Goal: Task Accomplishment & Management: Use online tool/utility

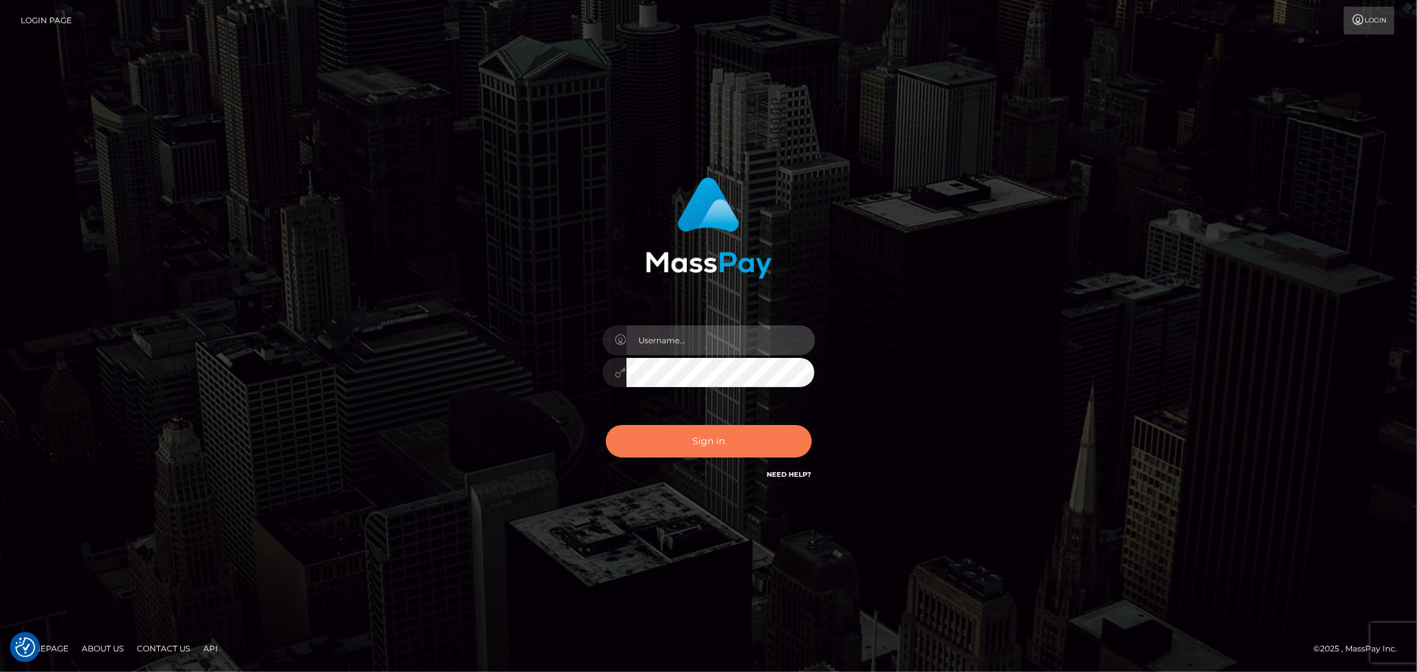
type input "MJSamelo"
click at [649, 437] on button "Sign in" at bounding box center [709, 441] width 206 height 33
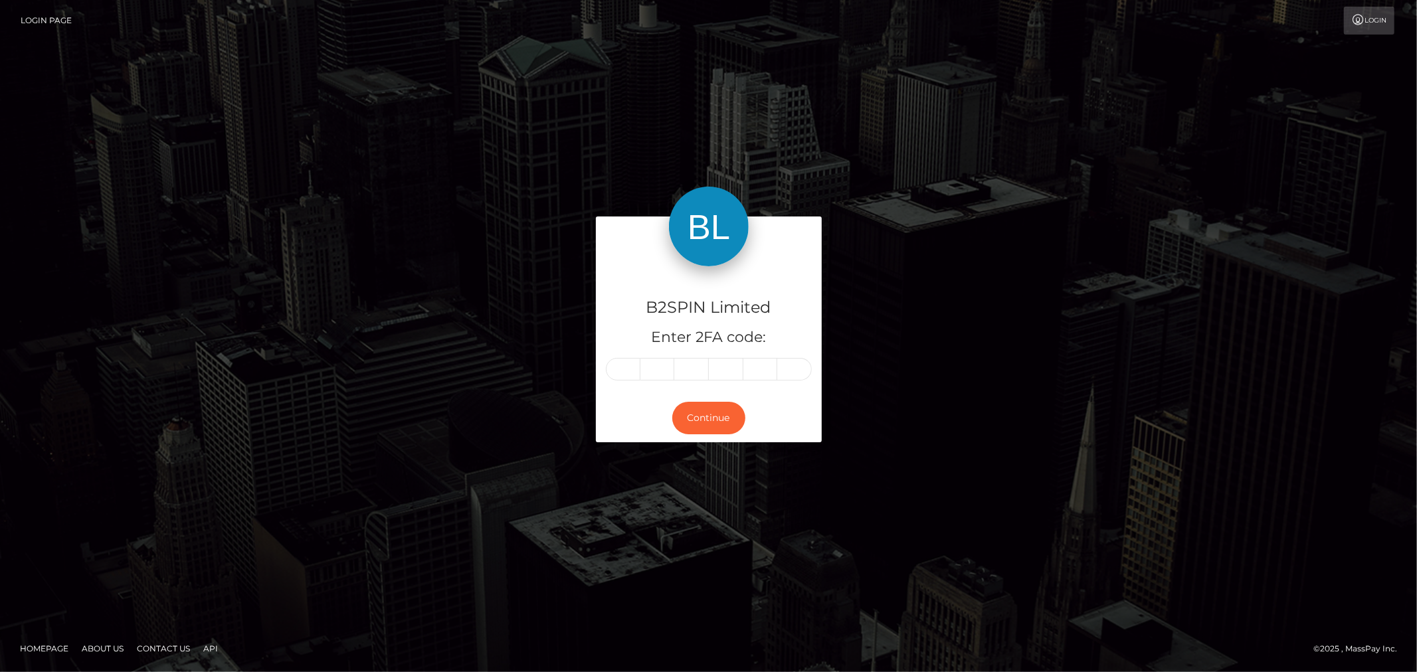
click at [623, 370] on input "text" at bounding box center [623, 369] width 35 height 23
type input "1"
type input "8"
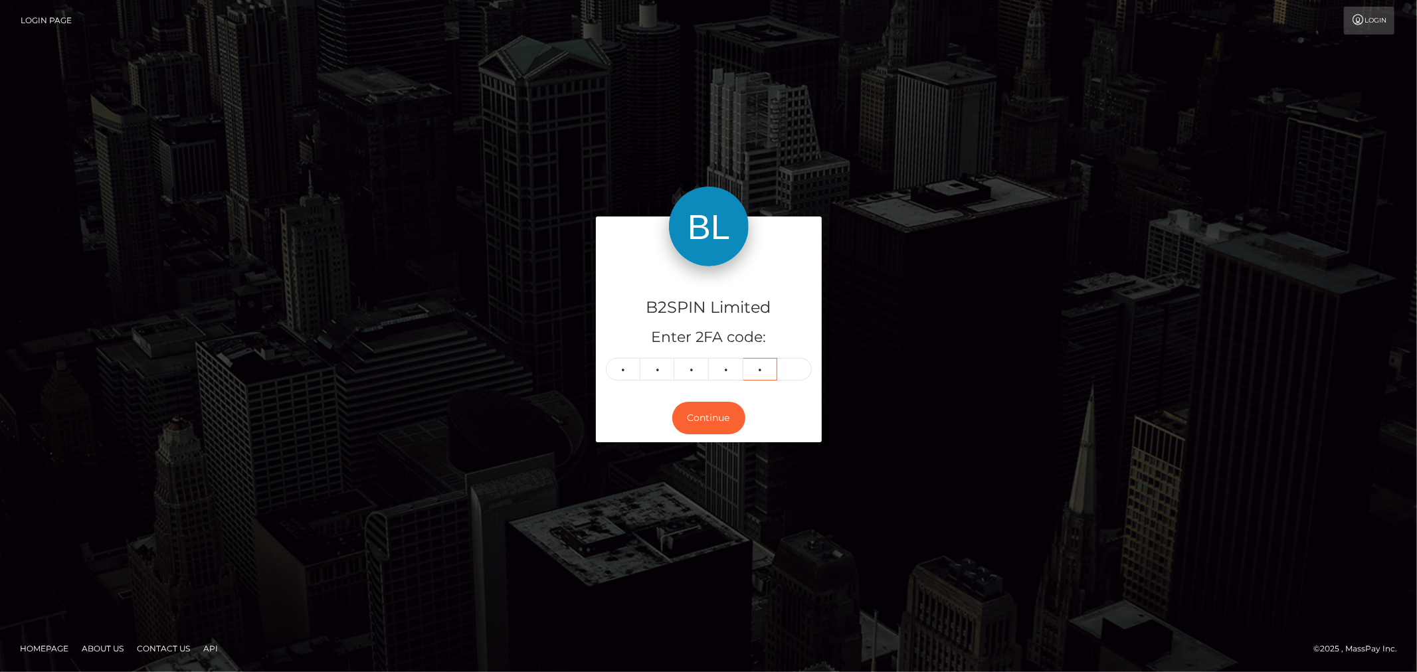
type input "2"
type input "5"
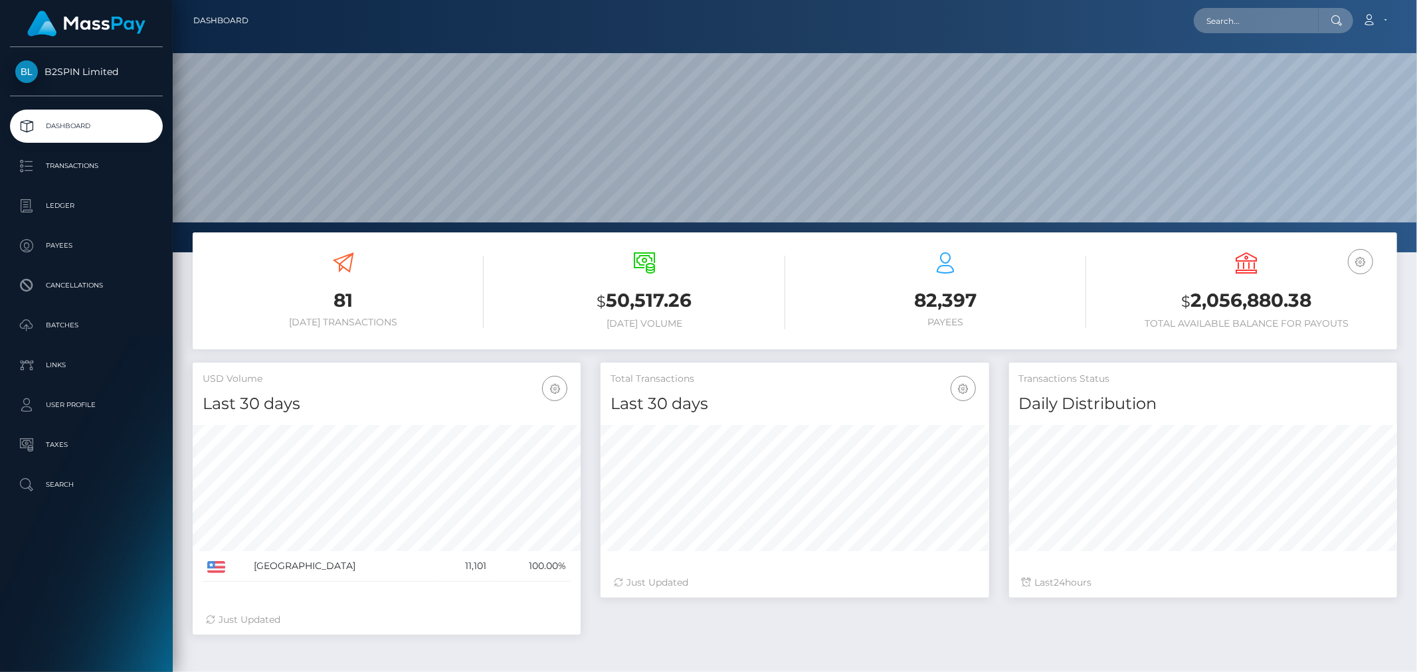
scroll to position [235, 388]
click at [1273, 21] on input "text" at bounding box center [1256, 20] width 125 height 25
paste input "68e3ff31-a452-45c8-9278-1480334c2d91"
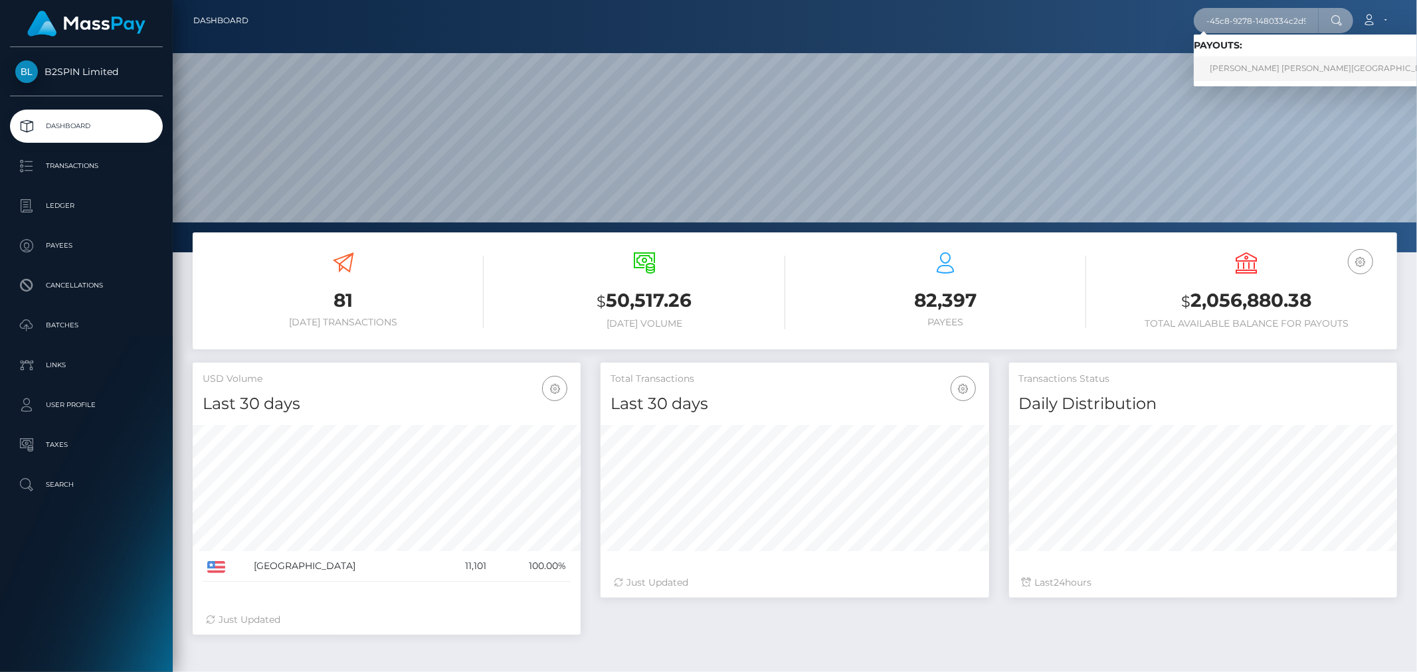
type input "68e3ff31-a452-45c8-9278-1480334c2d91"
click at [1263, 62] on link "TAMMY LEE BARRIOS LUGO" at bounding box center [1325, 68] width 263 height 25
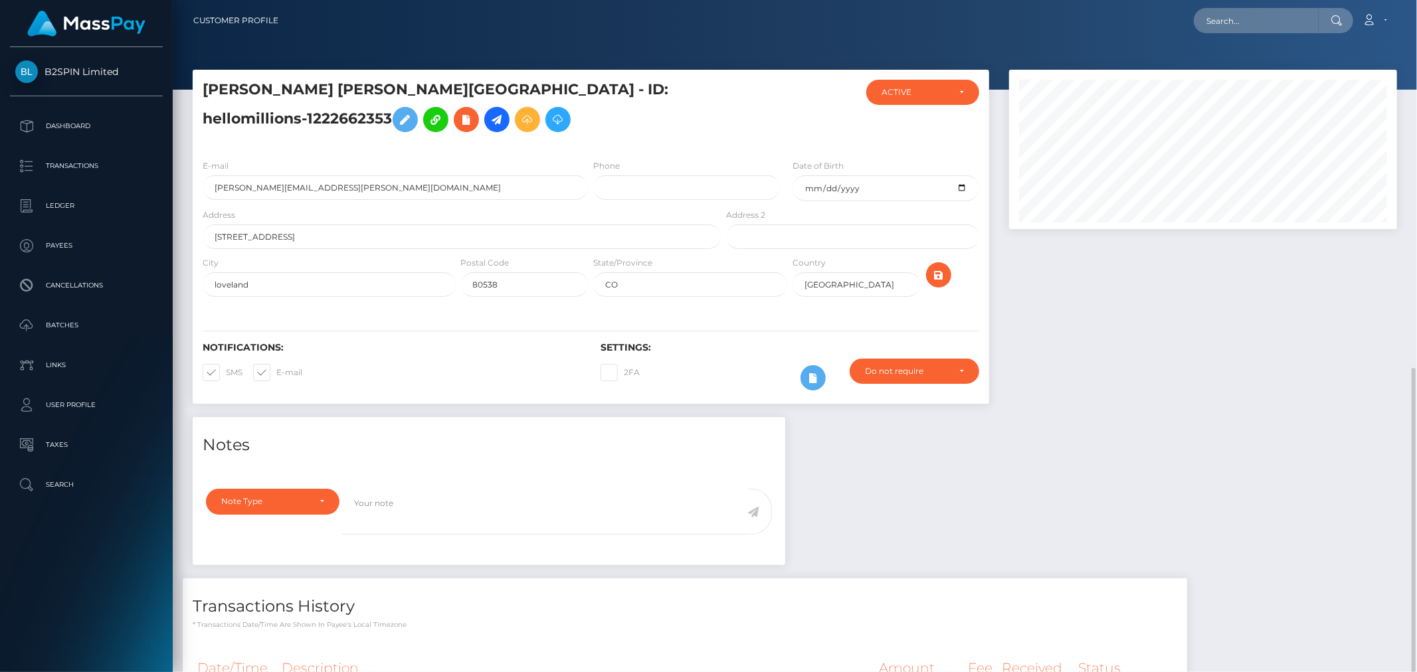
scroll to position [159, 388]
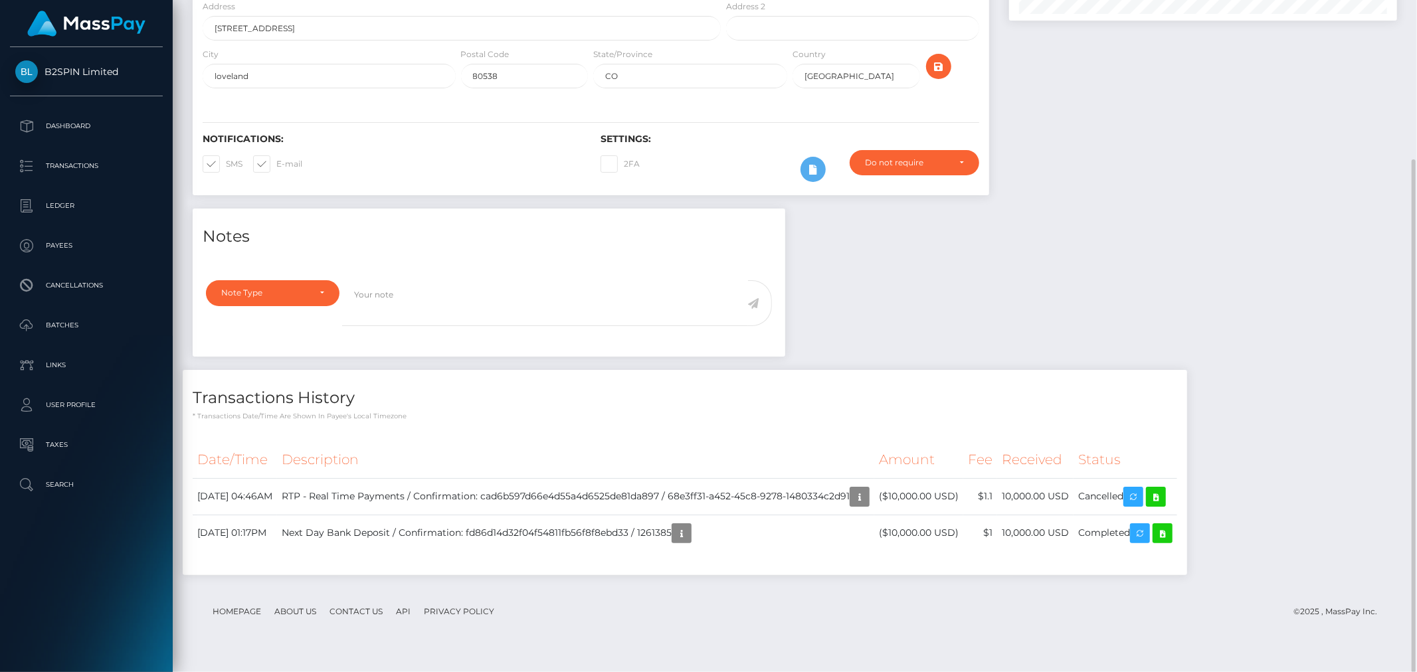
click at [1168, 300] on div "Notes Note Type Compliance Clear Compliance General Note Type" at bounding box center [795, 399] width 1225 height 380
click at [1010, 358] on div "Notes Note Type Compliance Clear Compliance General Note Type" at bounding box center [795, 399] width 1225 height 380
click at [1283, 387] on div "Notes Note Type Compliance Clear Compliance General Note Type" at bounding box center [795, 399] width 1225 height 380
click at [1164, 506] on icon at bounding box center [1156, 497] width 16 height 17
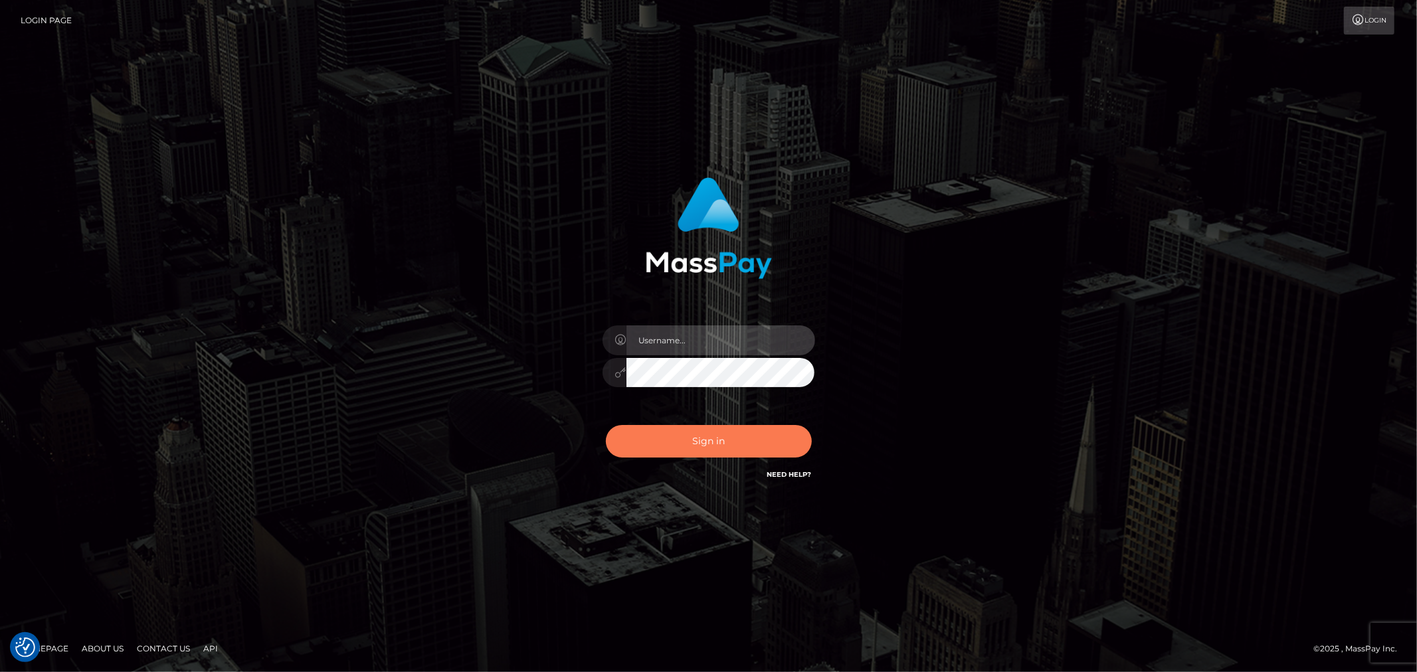
type input "MJSamelo"
click at [748, 439] on button "Sign in" at bounding box center [709, 441] width 206 height 33
type input "MJSamelo"
click at [712, 449] on button "Sign in" at bounding box center [709, 441] width 206 height 33
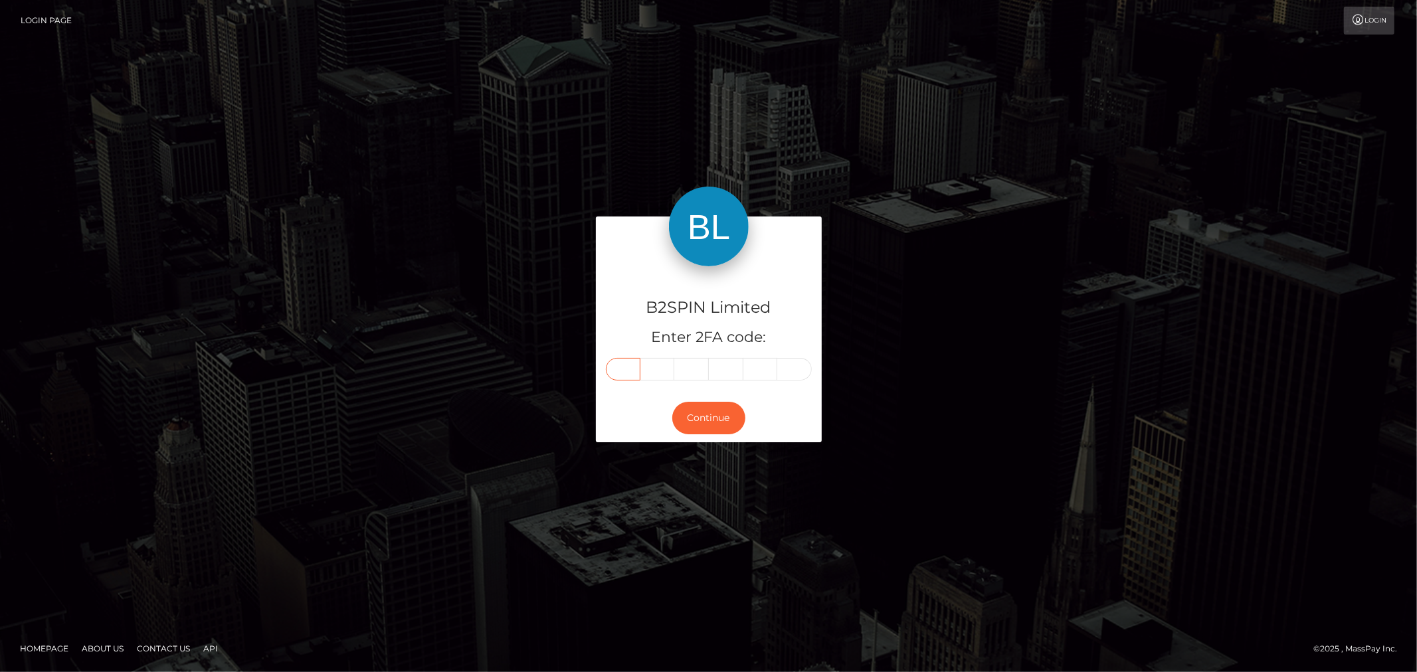
click at [625, 367] on input "text" at bounding box center [623, 369] width 35 height 23
type input "6"
type input "1"
type input "6"
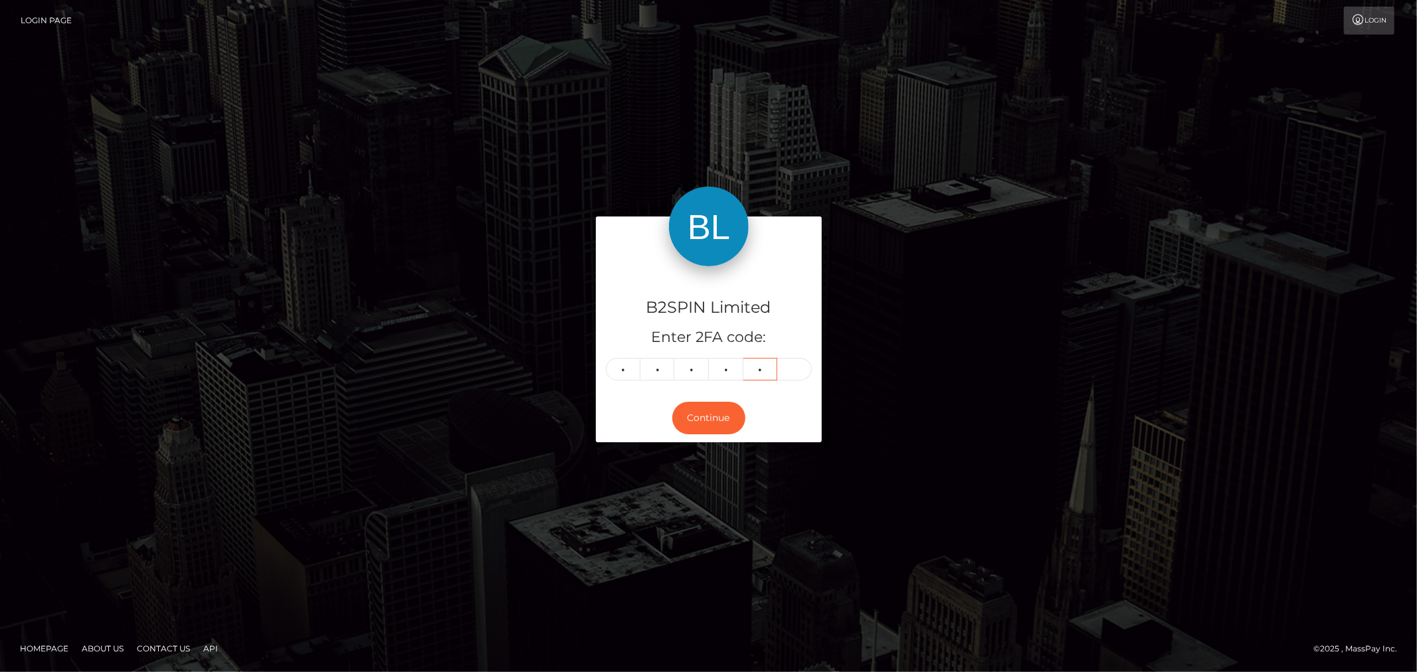
type input "5"
type input "7"
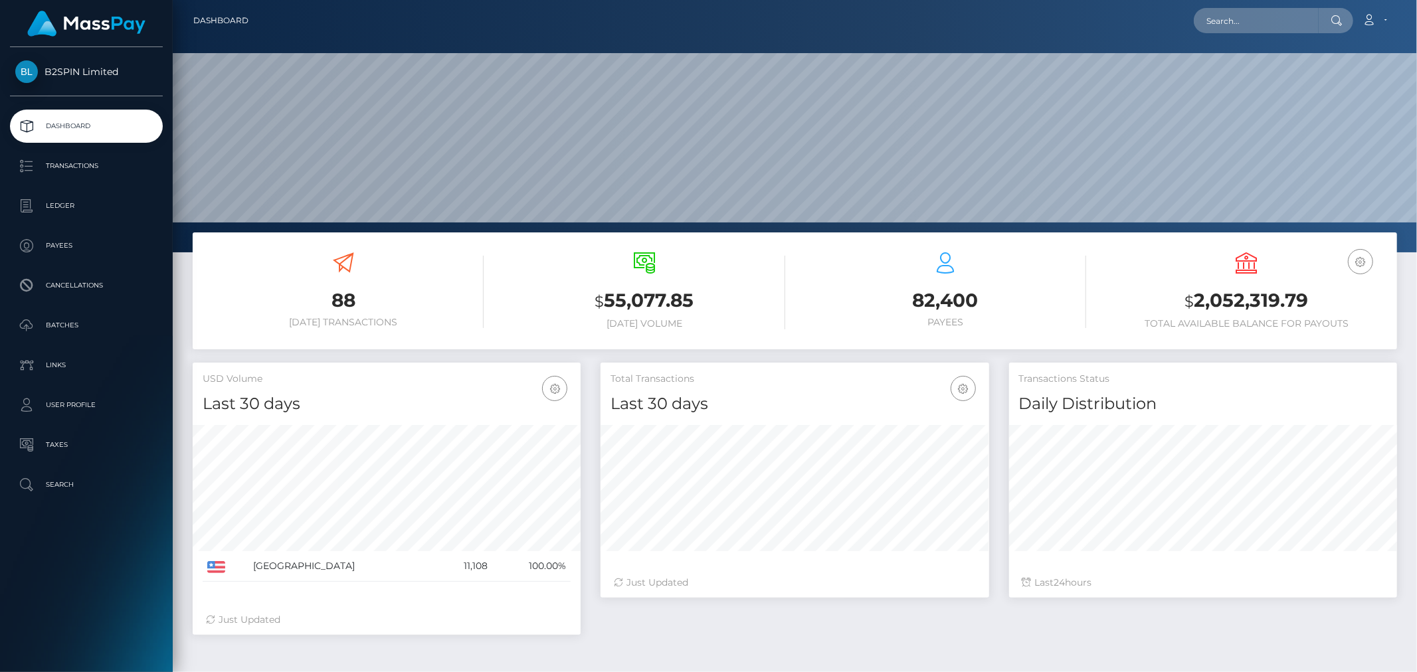
scroll to position [235, 388]
click at [90, 168] on p "Transactions" at bounding box center [86, 166] width 142 height 20
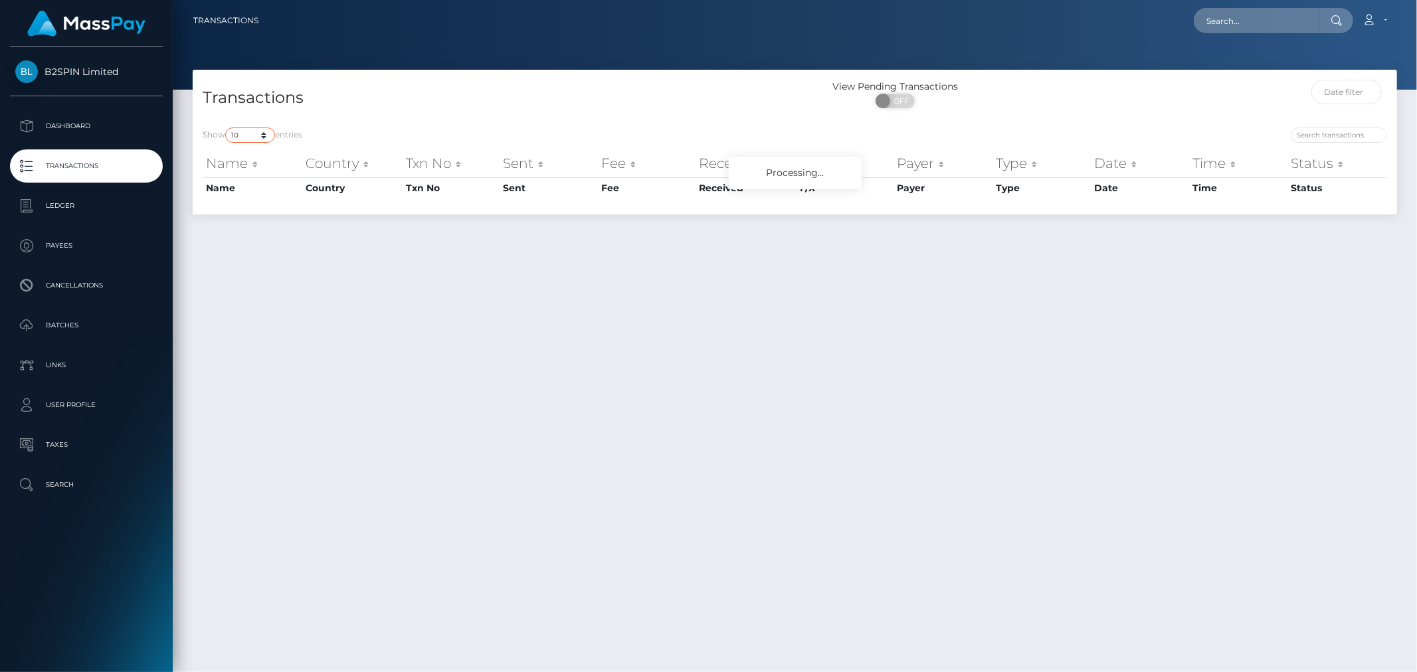
click at [255, 131] on select "10 25 50 100 250 500 1,000 3,500" at bounding box center [250, 135] width 50 height 15
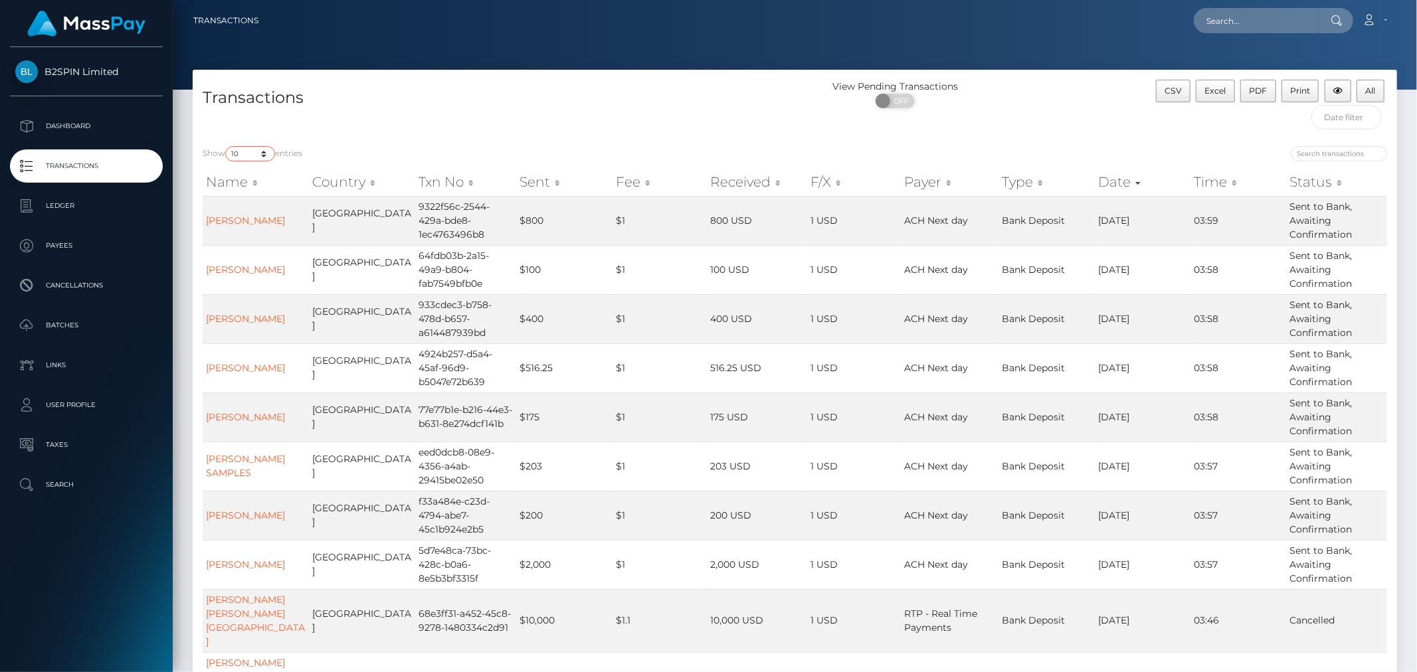
select select "3500"
click at [227, 146] on select "10 25 50 100 250 500 1,000 3,500" at bounding box center [250, 153] width 50 height 15
click at [898, 98] on span "OFF" at bounding box center [899, 101] width 33 height 15
checkbox input "true"
click at [1160, 98] on button "CSV" at bounding box center [1173, 91] width 35 height 23
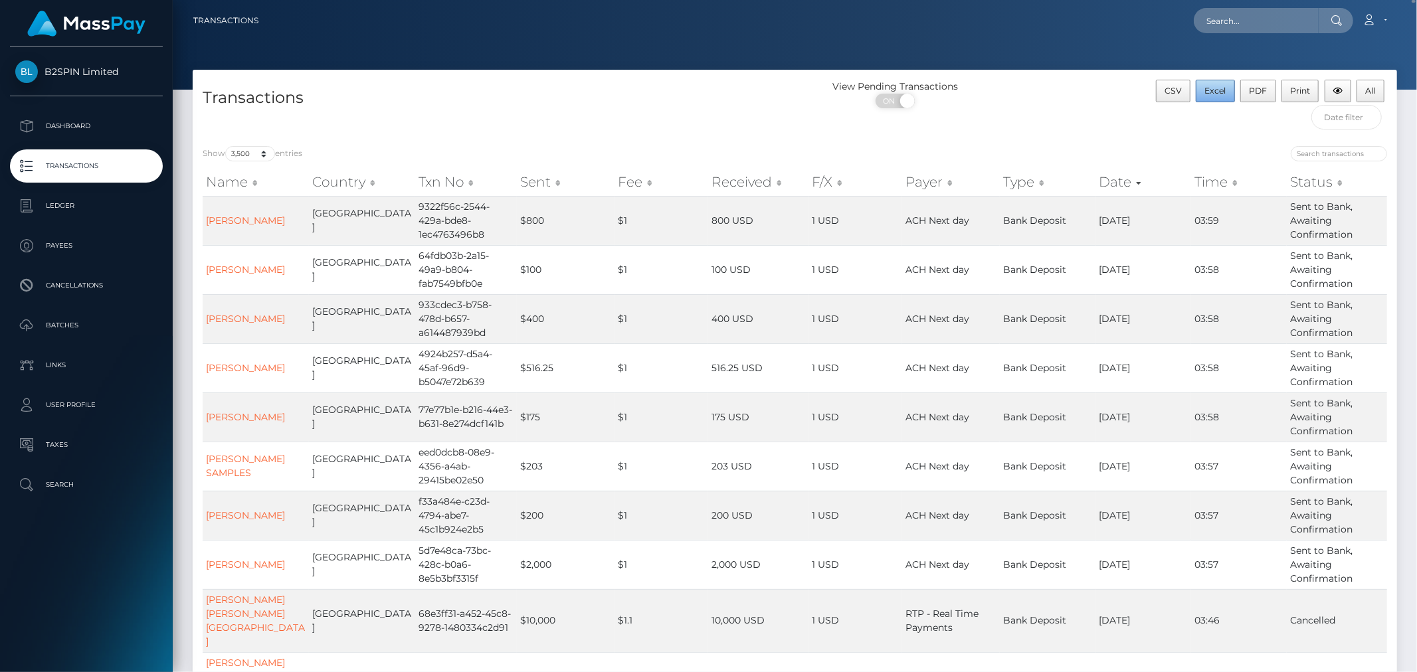
click at [1213, 90] on span "Excel" at bounding box center [1215, 91] width 21 height 10
